Goal: Book appointment/travel/reservation

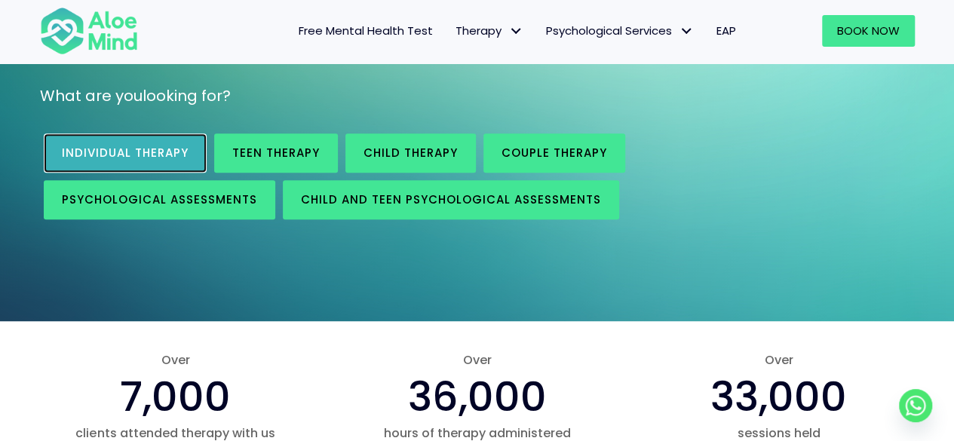
click at [163, 162] on link "Individual therapy" at bounding box center [125, 152] width 163 height 39
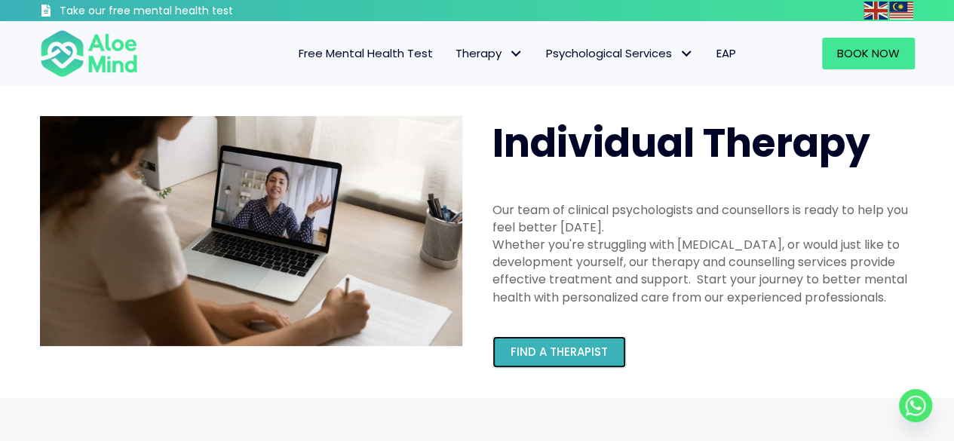
click at [555, 337] on link "Find a therapist" at bounding box center [558, 352] width 133 height 32
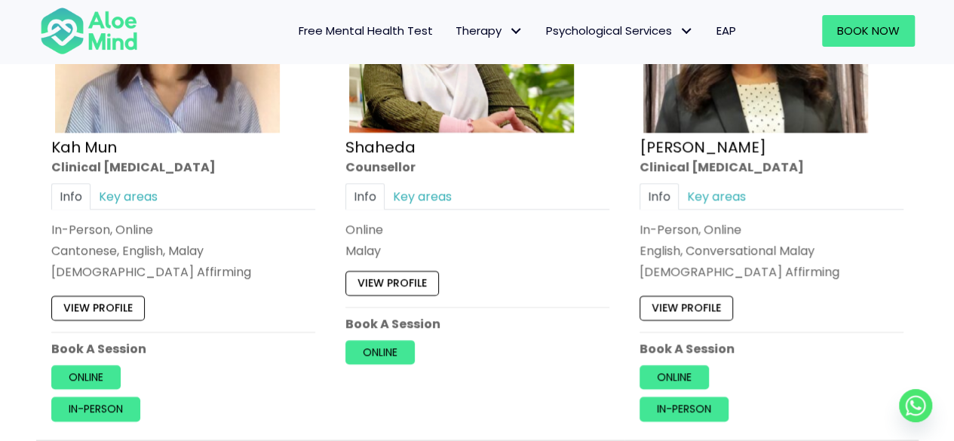
scroll to position [980, 0]
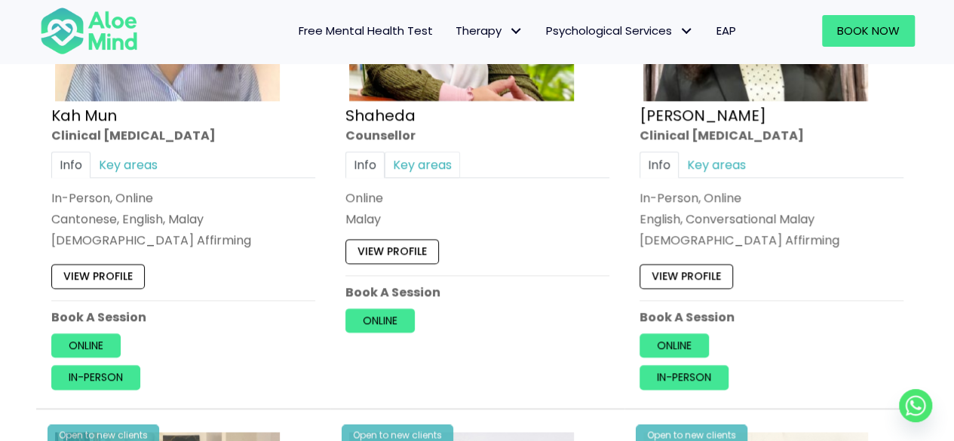
drag, startPoint x: 422, startPoint y: 141, endPoint x: 421, endPoint y: 150, distance: 9.1
click at [422, 144] on div "Open to new clients [PERSON_NAME] Counsellor Info Key areas Online [DEMOGRAPHIC…" at bounding box center [477, 102] width 287 height 483
click at [418, 163] on link "Key areas" at bounding box center [422, 165] width 75 height 26
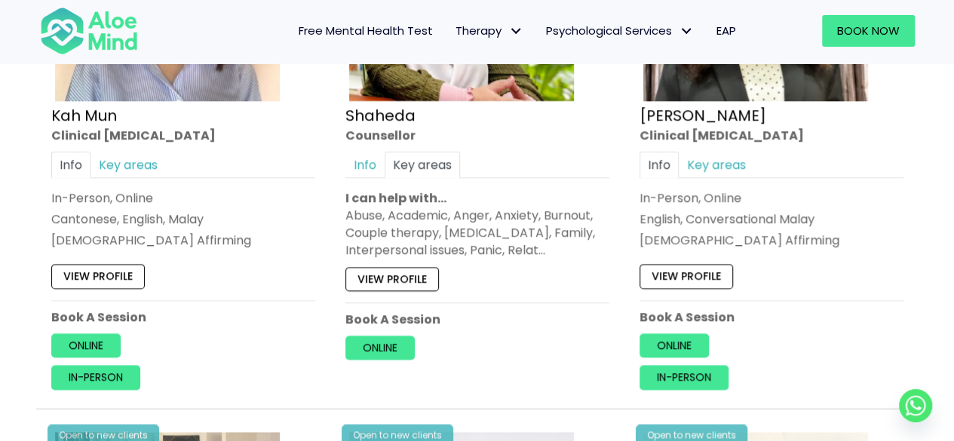
click at [544, 168] on div "Info Key areas" at bounding box center [477, 165] width 264 height 26
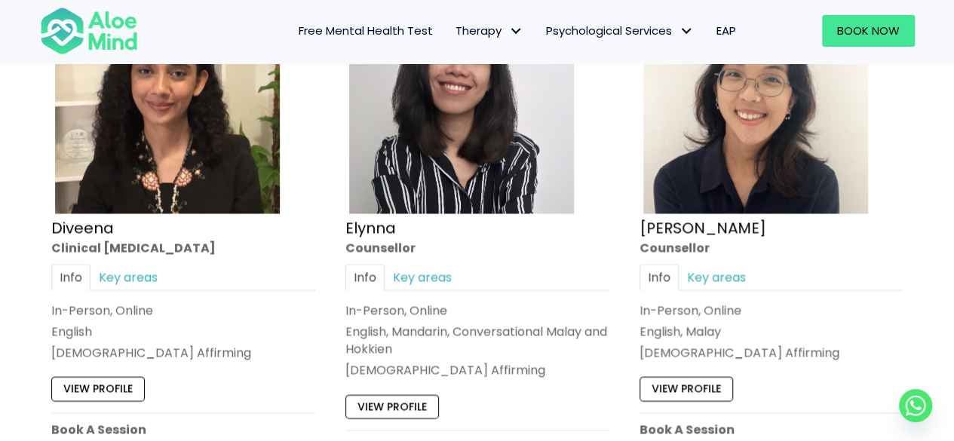
scroll to position [1508, 0]
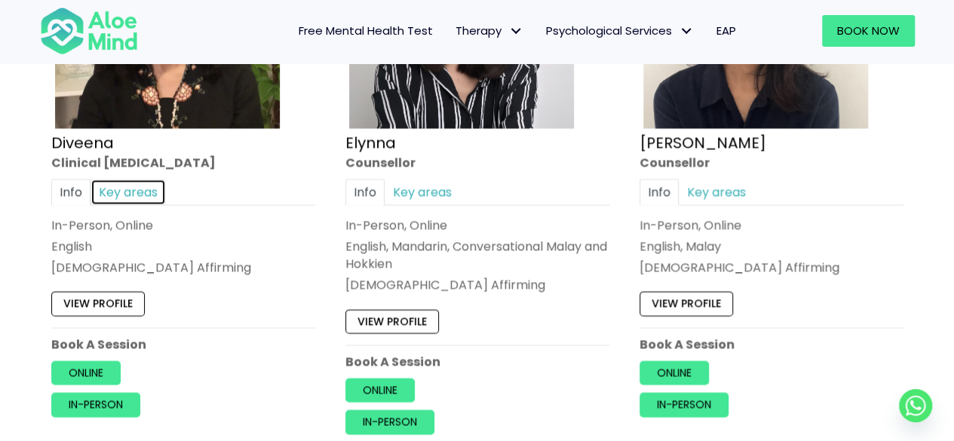
click at [146, 181] on link "Key areas" at bounding box center [127, 192] width 75 height 26
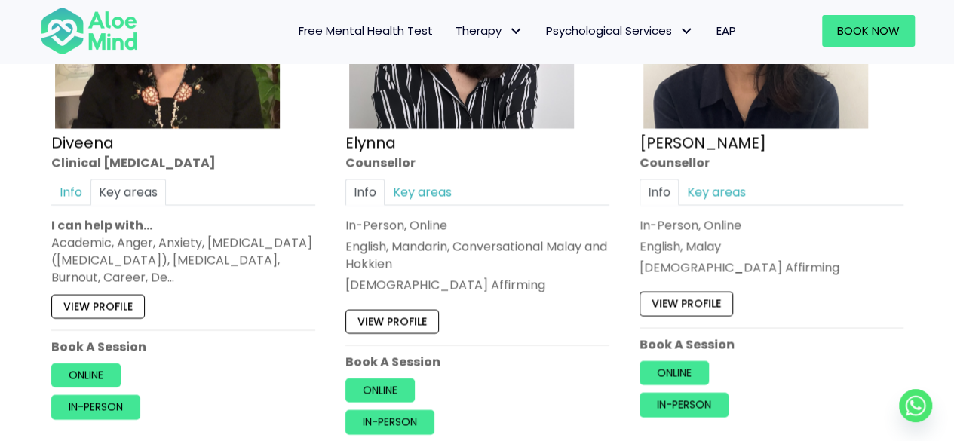
click at [37, 188] on div "Open to new clients Diveena Clinical [MEDICAL_DATA] Info Key areas In-Person, O…" at bounding box center [183, 172] width 294 height 566
click at [49, 188] on div "Open to new clients Diveena Clinical [MEDICAL_DATA] Info Key areas In-Person, O…" at bounding box center [183, 160] width 287 height 542
click at [56, 191] on link "Info" at bounding box center [70, 192] width 39 height 26
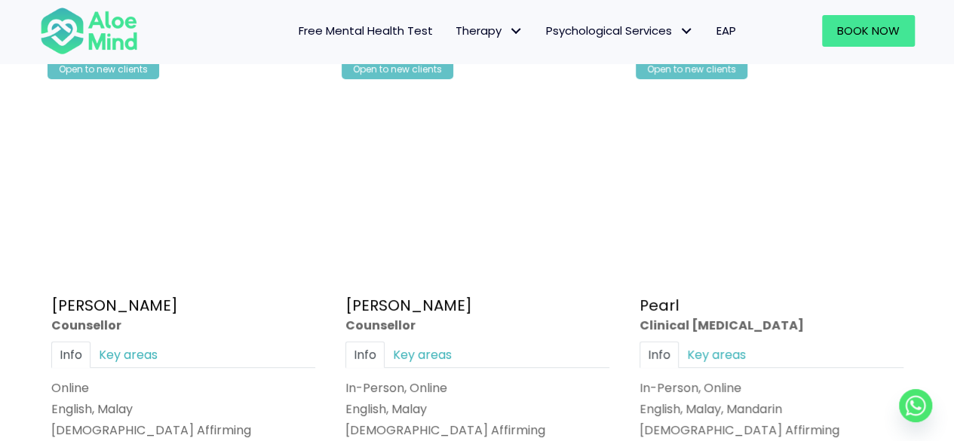
scroll to position [3167, 0]
